Goal: Information Seeking & Learning: Find specific fact

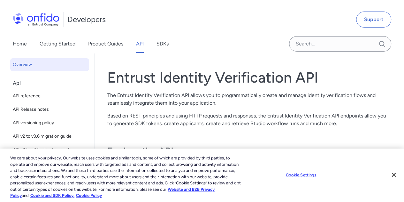
scroll to position [20, 0]
click at [397, 176] on button "Close" at bounding box center [394, 175] width 14 height 14
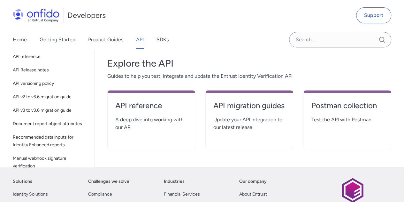
scroll to position [107, 0]
click at [130, 109] on h4 "API reference" at bounding box center [151, 105] width 72 height 10
select select "http"
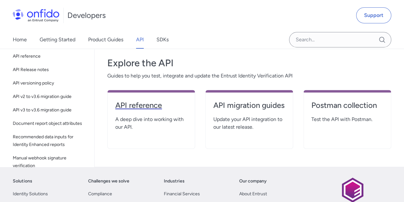
select select "http"
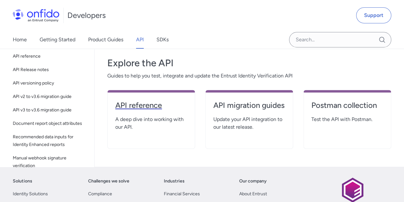
select select "http"
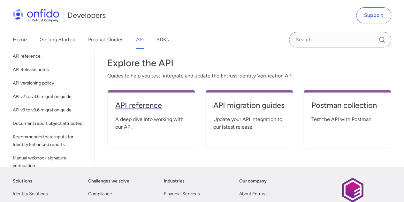
select select "http"
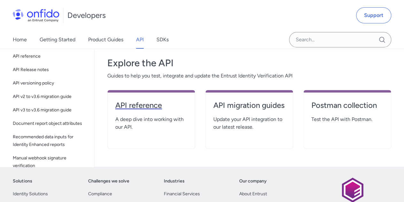
select select "http"
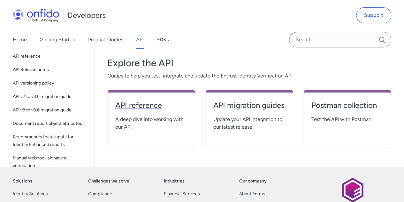
select select "http"
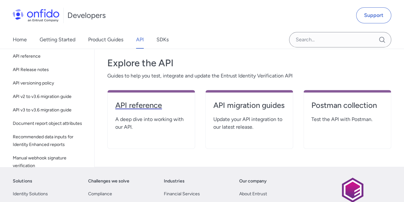
select select "http"
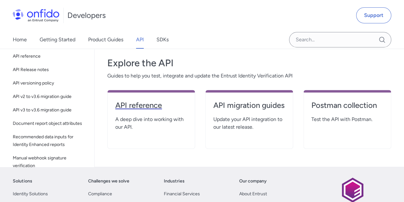
select select "http"
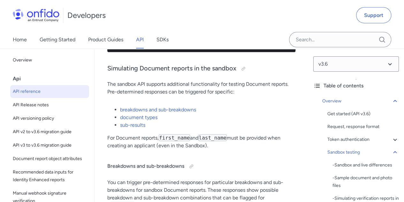
scroll to position [2070, 0]
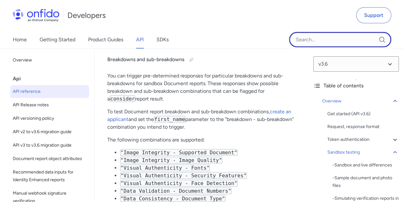
click at [307, 43] on input "Onfido search input field" at bounding box center [340, 39] width 102 height 15
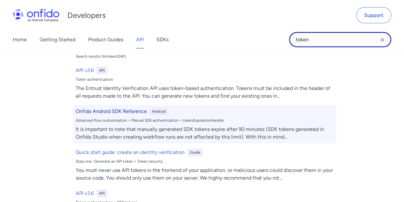
scroll to position [22, 0]
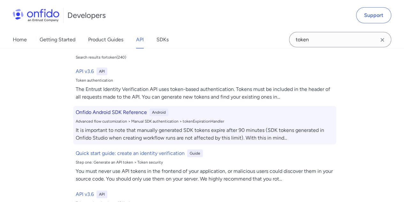
click at [77, 111] on h6 "Onfido Android SDK Reference" at bounding box center [111, 112] width 71 height 8
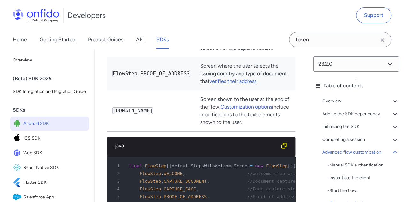
scroll to position [7308, 0]
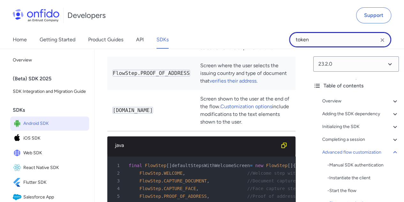
click at [301, 36] on input "token" at bounding box center [340, 39] width 102 height 15
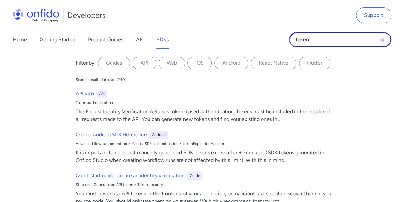
click at [301, 36] on input "token" at bounding box center [340, 39] width 102 height 15
paste input "api_sandbox_us.V0uQJN9vslK.L673azuuy6bdwuJC-w7anSs5Df_ZdJm0"
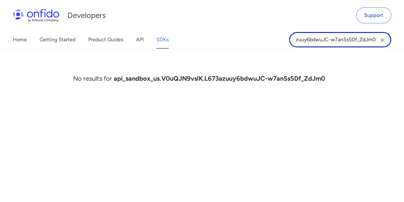
type input "api_sandbox_us.V0uQJN9vslK.L673azuuy6bdwuJC-w7anSs5Df_ZdJm0"
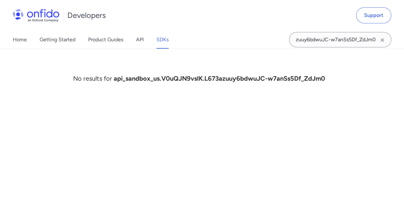
scroll to position [0, 0]
click at [213, 152] on div "No results for api_sandbox_us.V0uQJN9vslK.L673azuuy6bdwuJC-w7anSs5Df_ZdJm0" at bounding box center [202, 125] width 404 height 153
